Goal: Task Accomplishment & Management: Manage account settings

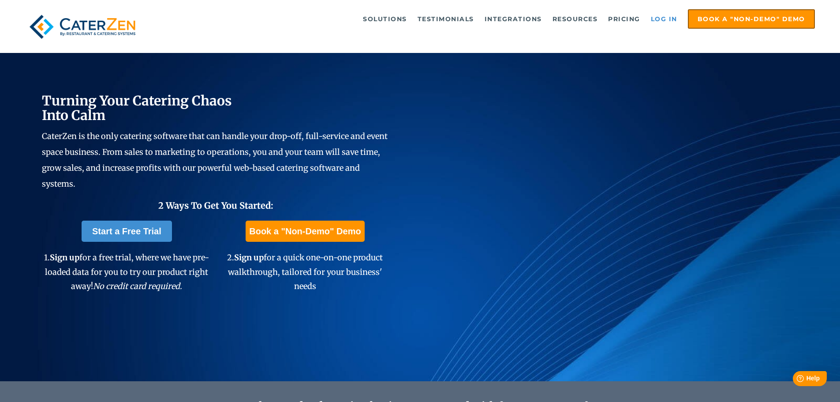
click at [667, 19] on link "Log in" at bounding box center [664, 19] width 35 height 18
click at [665, 20] on link "Log in" at bounding box center [664, 19] width 35 height 18
click at [663, 19] on link "Log in" at bounding box center [664, 19] width 35 height 18
